Goal: Information Seeking & Learning: Learn about a topic

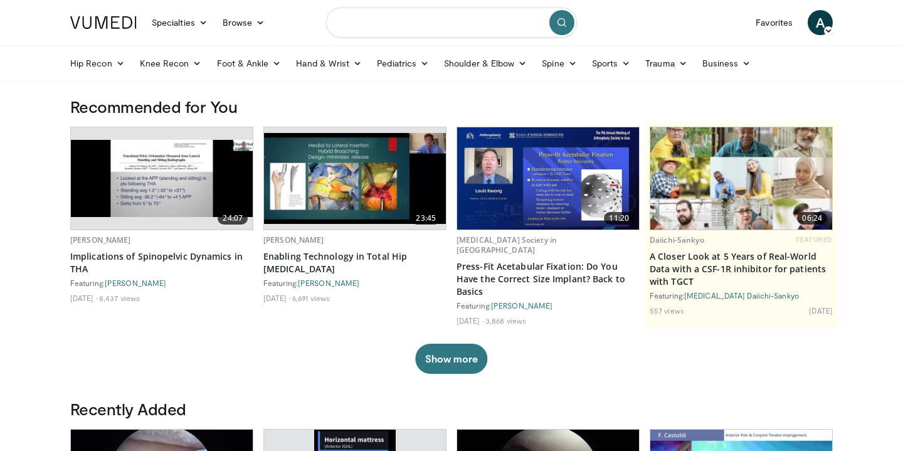
click at [395, 20] on input "Search topics, interventions" at bounding box center [451, 23] width 251 height 30
type input "**********"
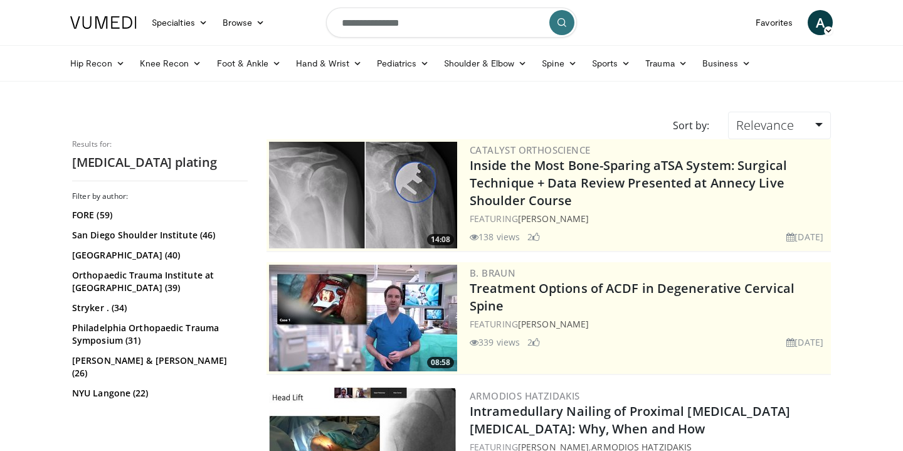
click at [341, 24] on input "**********" at bounding box center [451, 23] width 251 height 30
type input "**********"
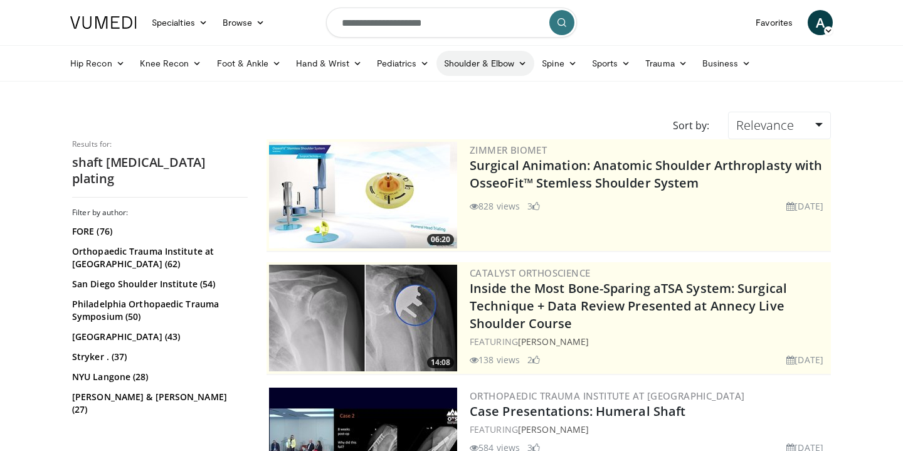
click at [520, 61] on icon at bounding box center [522, 63] width 9 height 9
click at [683, 63] on icon at bounding box center [683, 63] width 9 height 9
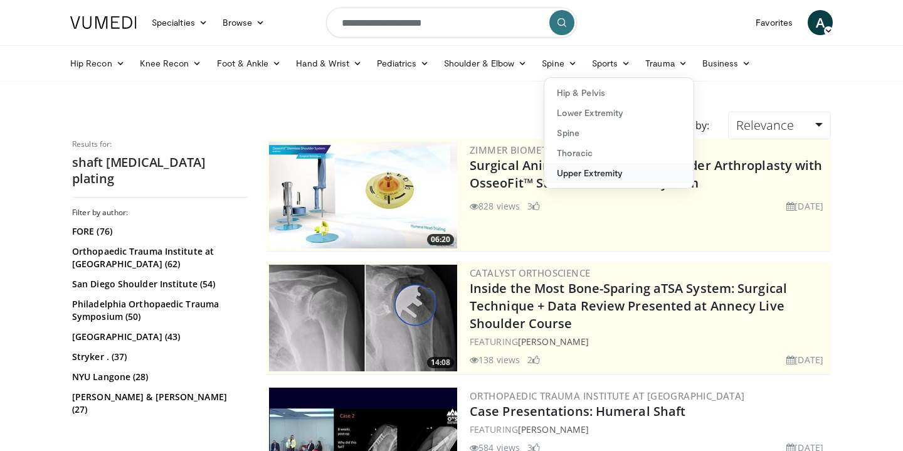
click at [583, 173] on link "Upper Extremity" at bounding box center [619, 173] width 149 height 20
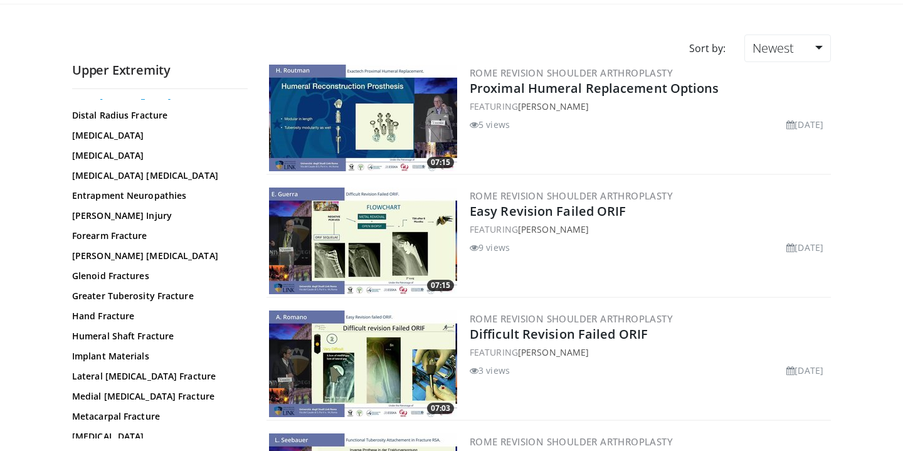
scroll to position [117, 0]
click at [131, 339] on link "Humeral Shaft Fracture" at bounding box center [156, 335] width 169 height 13
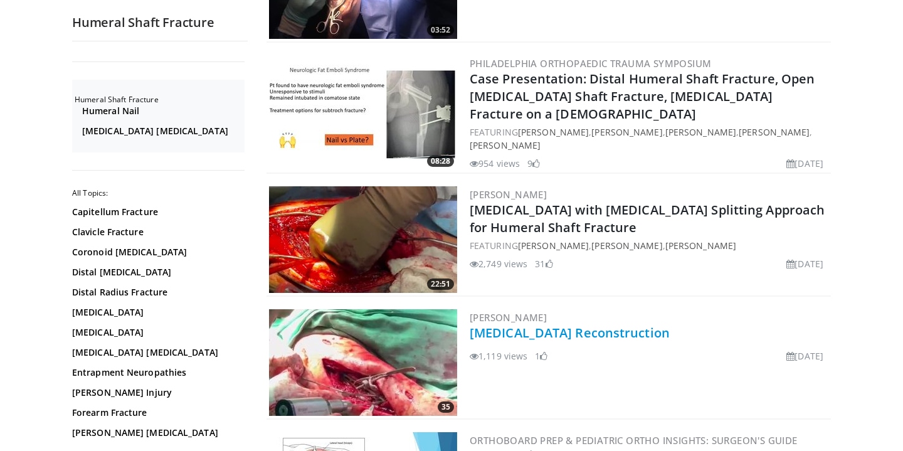
scroll to position [1317, 0]
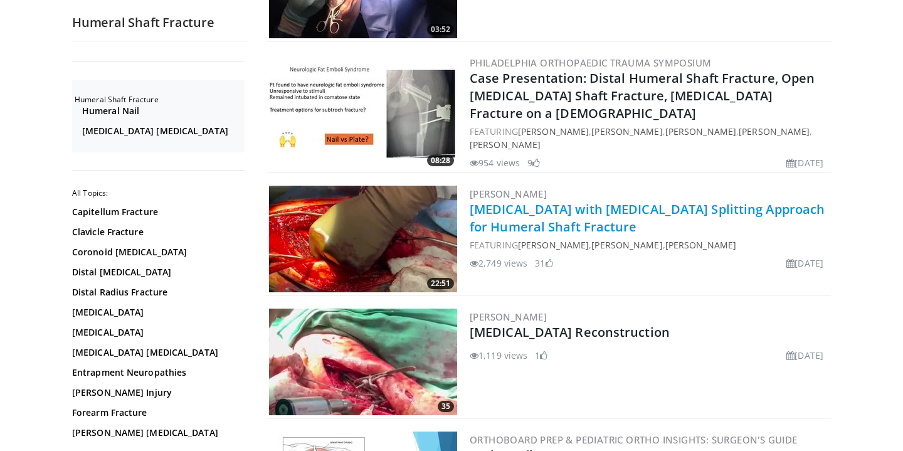
click at [581, 205] on link "[MEDICAL_DATA] with [MEDICAL_DATA] Splitting Approach for Humeral Shaft Fracture" at bounding box center [647, 218] width 355 height 35
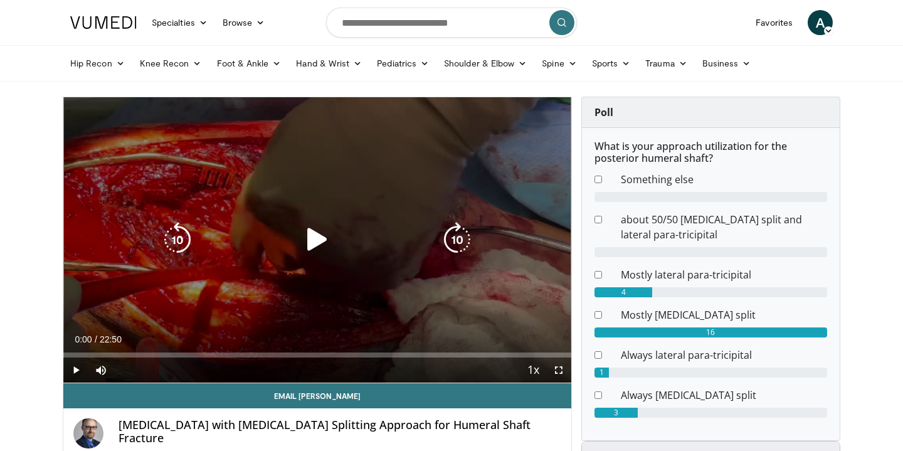
click at [460, 242] on icon "Video Player" at bounding box center [457, 239] width 35 height 35
click at [458, 241] on icon "Video Player" at bounding box center [457, 239] width 35 height 35
click at [450, 240] on icon "Video Player" at bounding box center [457, 239] width 35 height 35
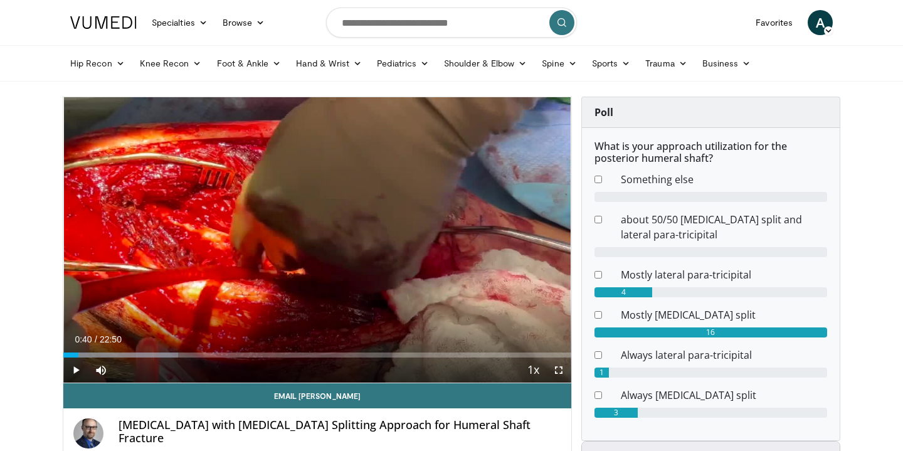
click at [450, 240] on div "10 seconds Tap to unmute" at bounding box center [317, 239] width 508 height 285
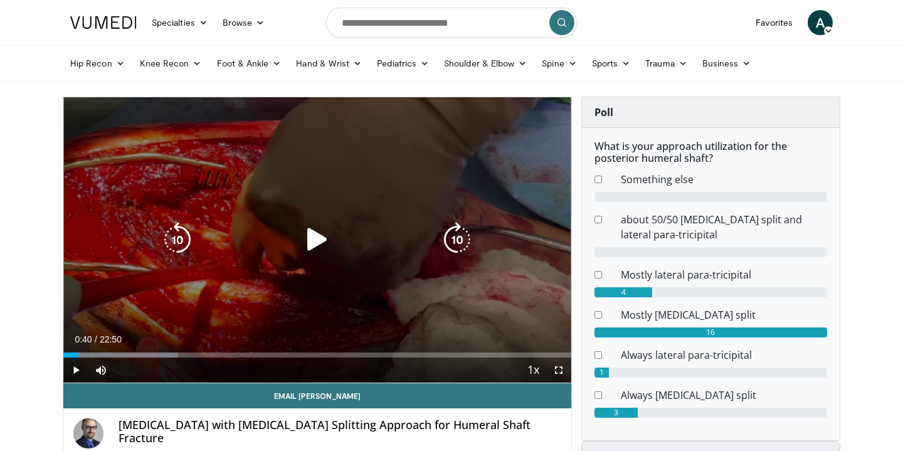
click at [464, 230] on icon "Video Player" at bounding box center [457, 239] width 35 height 35
click at [455, 242] on icon "Video Player" at bounding box center [457, 239] width 35 height 35
click at [455, 242] on div "20 seconds Tap to unmute" at bounding box center [317, 239] width 508 height 285
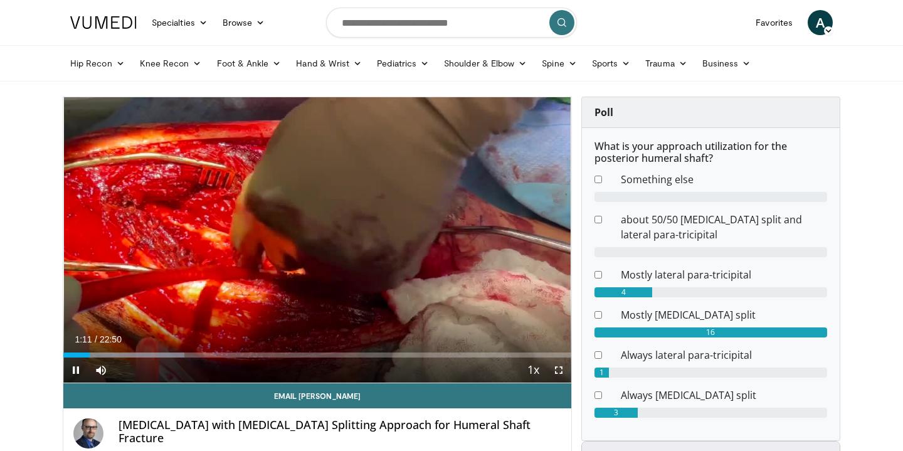
click at [455, 242] on div "20 seconds Tap to unmute" at bounding box center [317, 239] width 508 height 285
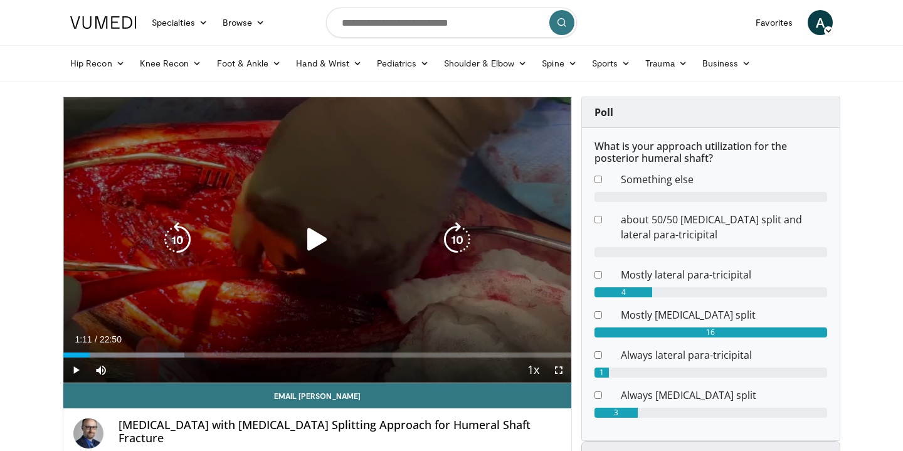
click at [447, 233] on icon "Video Player" at bounding box center [457, 239] width 35 height 35
click at [448, 235] on icon "Video Player" at bounding box center [457, 239] width 35 height 35
click at [451, 245] on icon "Video Player" at bounding box center [457, 239] width 35 height 35
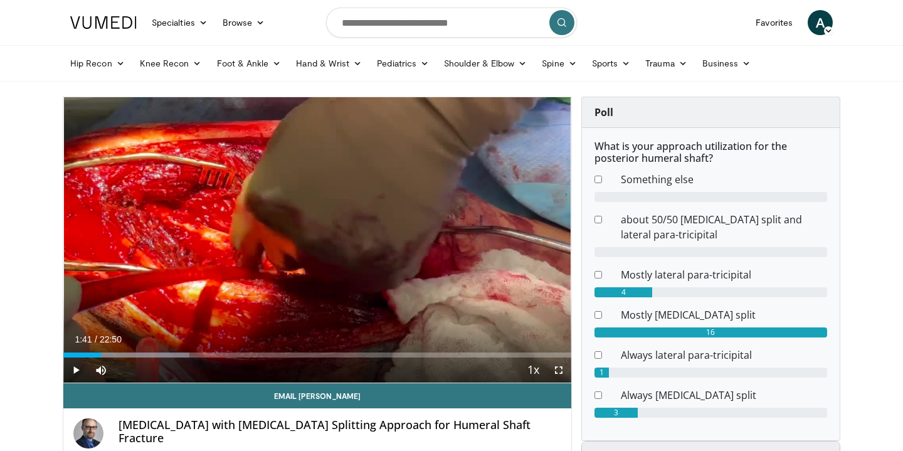
click at [451, 245] on div "10 seconds Tap to unmute" at bounding box center [317, 239] width 508 height 285
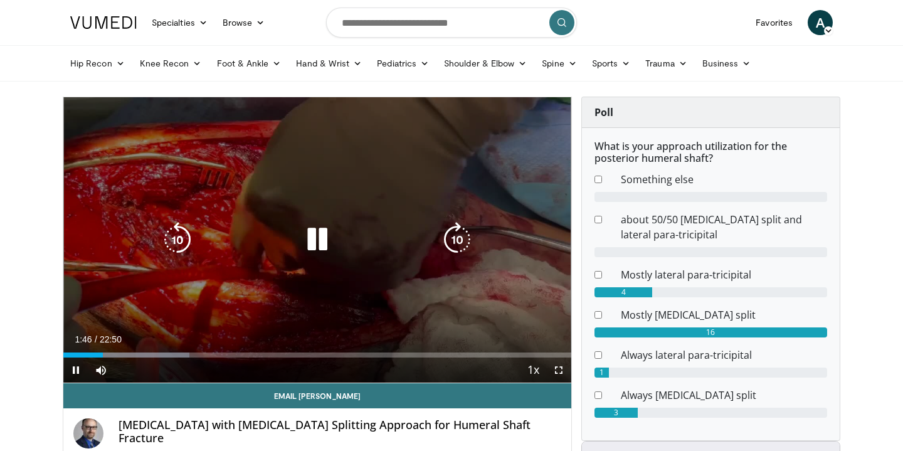
click at [452, 238] on icon "Video Player" at bounding box center [457, 239] width 35 height 35
click at [315, 238] on icon "Video Player" at bounding box center [317, 239] width 35 height 35
click at [455, 237] on icon "Video Player" at bounding box center [457, 239] width 35 height 35
